Goal: Information Seeking & Learning: Find specific fact

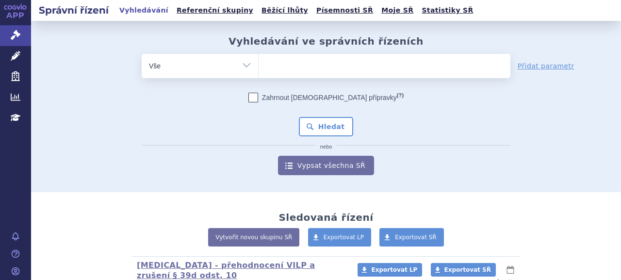
click at [348, 64] on ul at bounding box center [385, 64] width 252 height 20
click at [259, 64] on select at bounding box center [258, 65] width 0 height 24
paste input "SUKLS35731/2023"
type input "SUKLS35731/2023"
select select "SUKLS35731/2023"
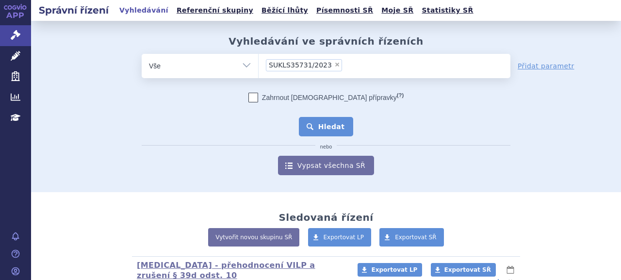
click at [321, 126] on button "Hledat" at bounding box center [326, 126] width 55 height 19
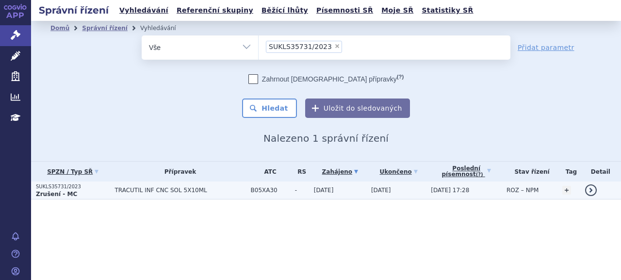
click at [55, 194] on strong "Zrušení - MC" at bounding box center [56, 194] width 41 height 7
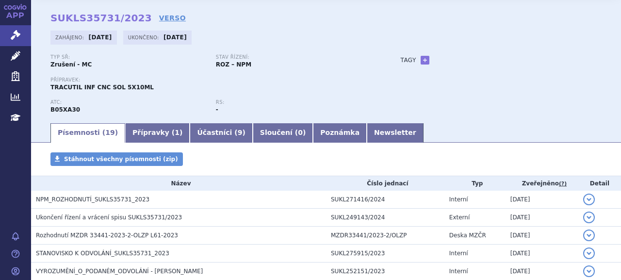
scroll to position [49, 0]
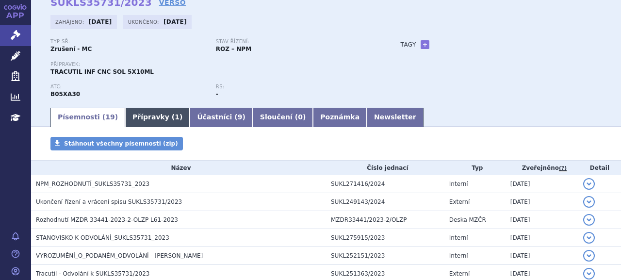
click at [148, 125] on link "Přípravky ( 1 )" at bounding box center [157, 117] width 65 height 19
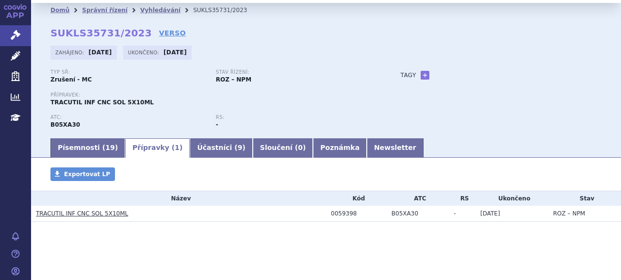
scroll to position [18, 0]
click at [72, 212] on link "TRACUTIL INF CNC SOL 5X10ML" at bounding box center [82, 213] width 92 height 7
click at [112, 216] on link "TRACUTIL INF CNC SOL 5X10ML" at bounding box center [82, 213] width 92 height 7
click at [113, 214] on link "TRACUTIL INF CNC SOL 5X10ML" at bounding box center [82, 213] width 92 height 7
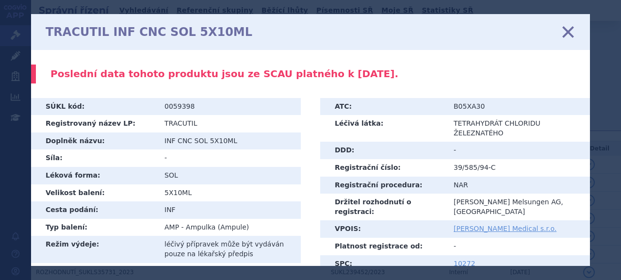
click at [180, 106] on td "0059398" at bounding box center [229, 106] width 144 height 17
copy td "0059398"
